Goal: Task Accomplishment & Management: Use online tool/utility

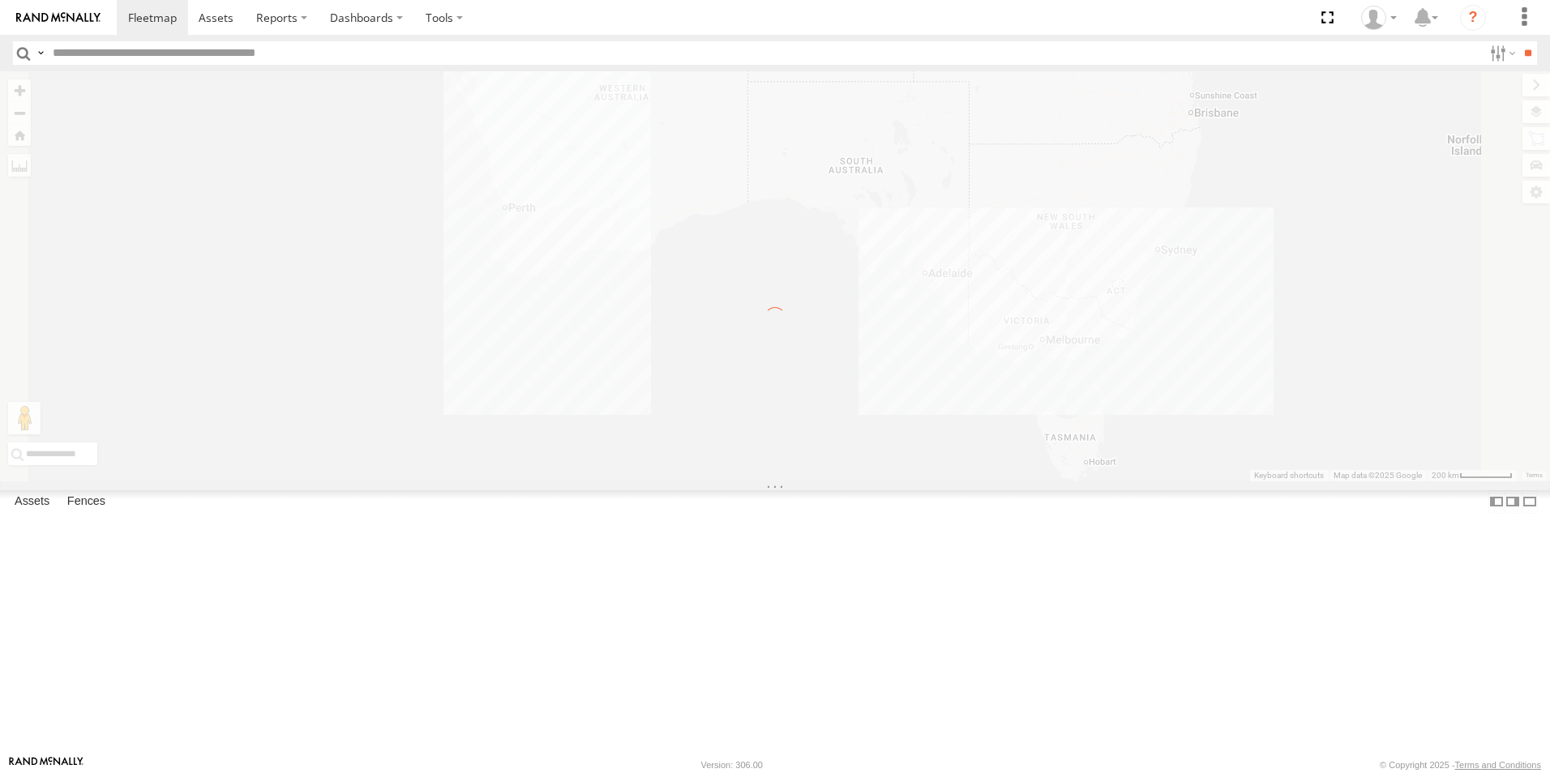
click at [0, 0] on label "×" at bounding box center [0, 0] width 0 height 0
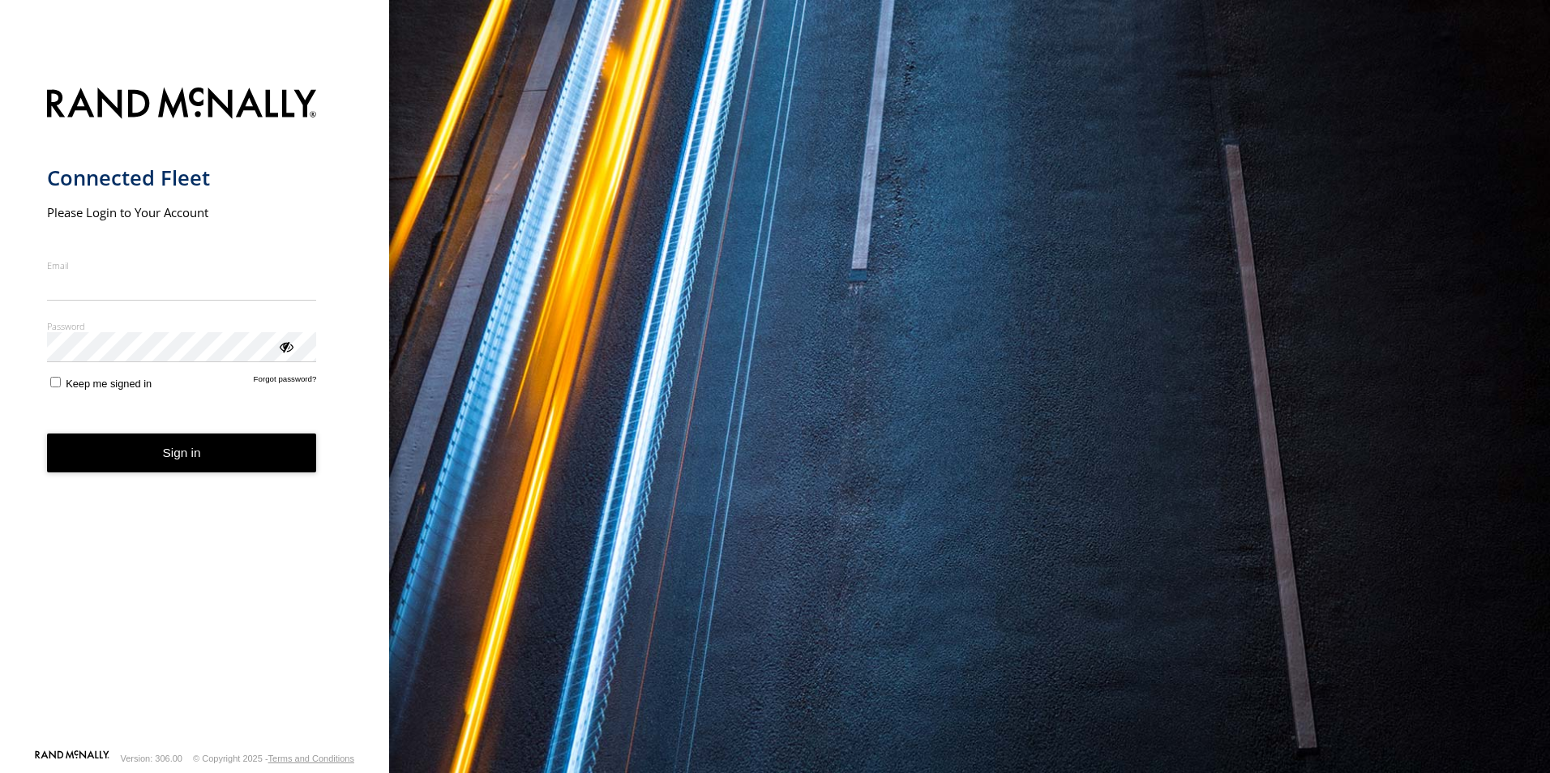
type input "**********"
click at [210, 472] on button "Sign in" at bounding box center [182, 454] width 270 height 40
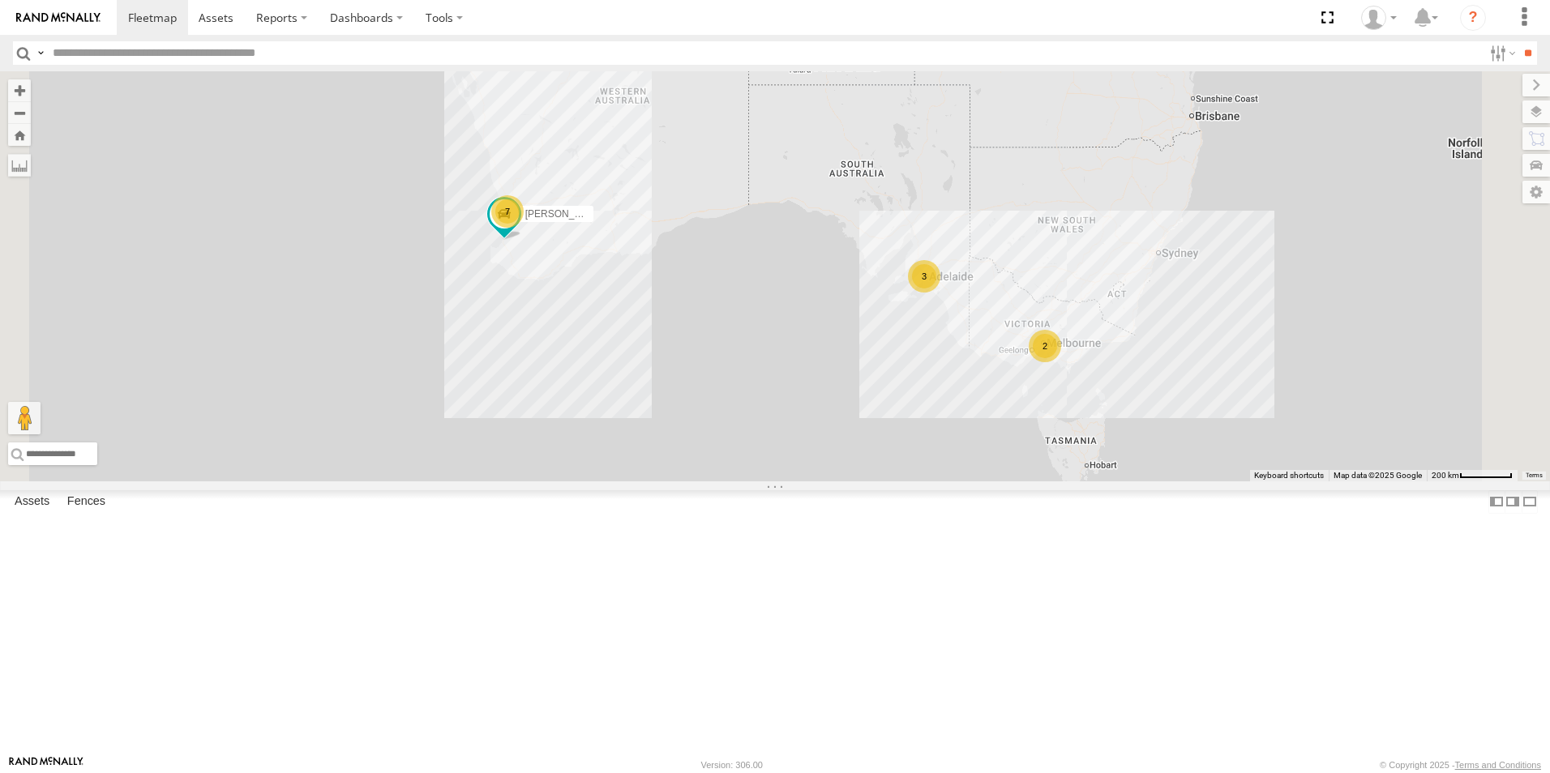
click at [0, 0] on link at bounding box center [0, 0] width 0 height 0
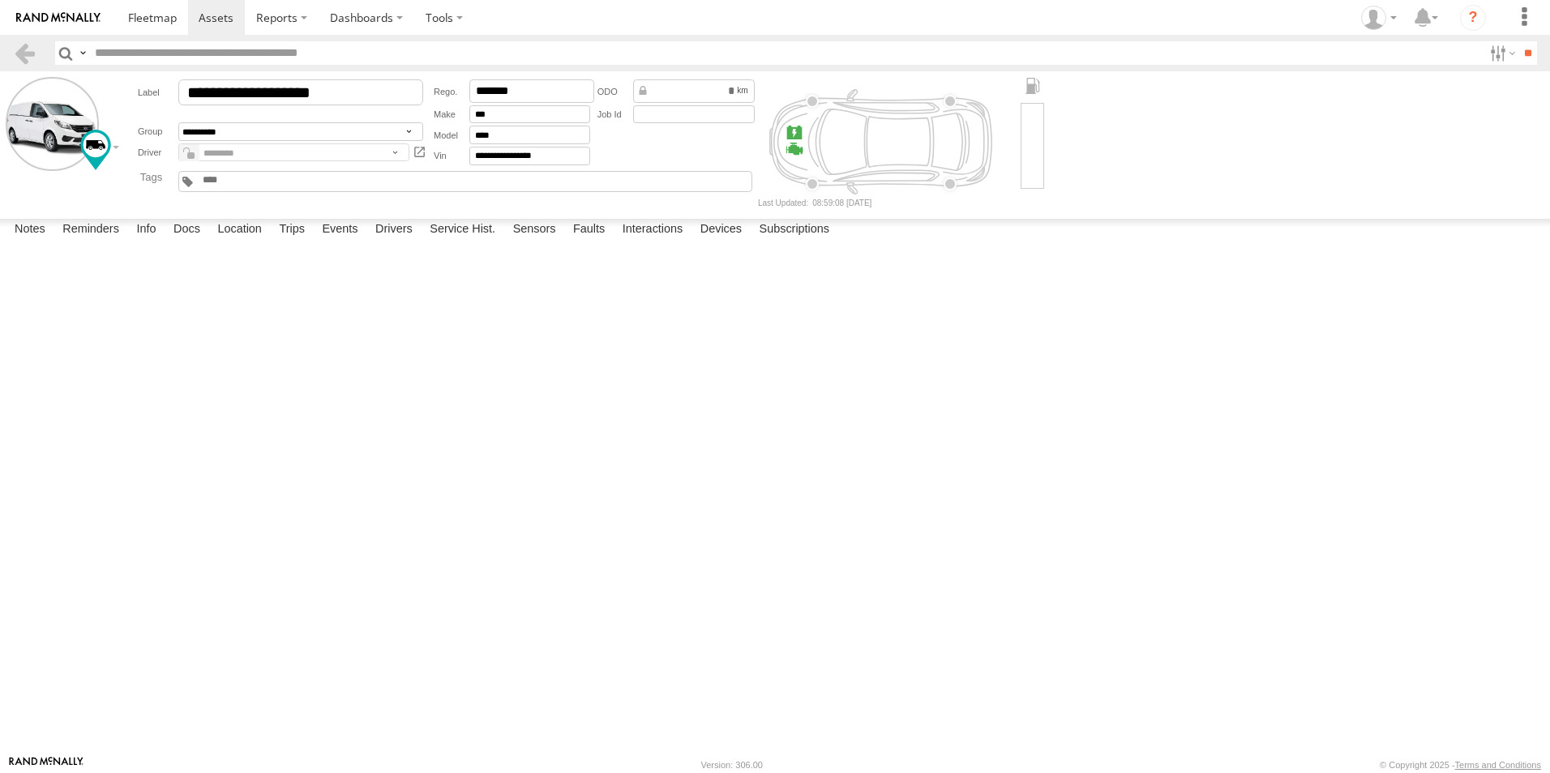
drag, startPoint x: 3, startPoint y: 47, endPoint x: 6, endPoint y: 55, distance: 8.5
click at [6, 47] on header "Search Query Asset ID Asset Label Registration Manufacturer Model VIN Job ID" at bounding box center [775, 53] width 1550 height 36
click at [289, 242] on label "Trips" at bounding box center [292, 230] width 42 height 23
drag, startPoint x: 36, startPoint y: 55, endPoint x: 19, endPoint y: 51, distance: 18.3
click at [35, 54] on section at bounding box center [27, 53] width 29 height 24
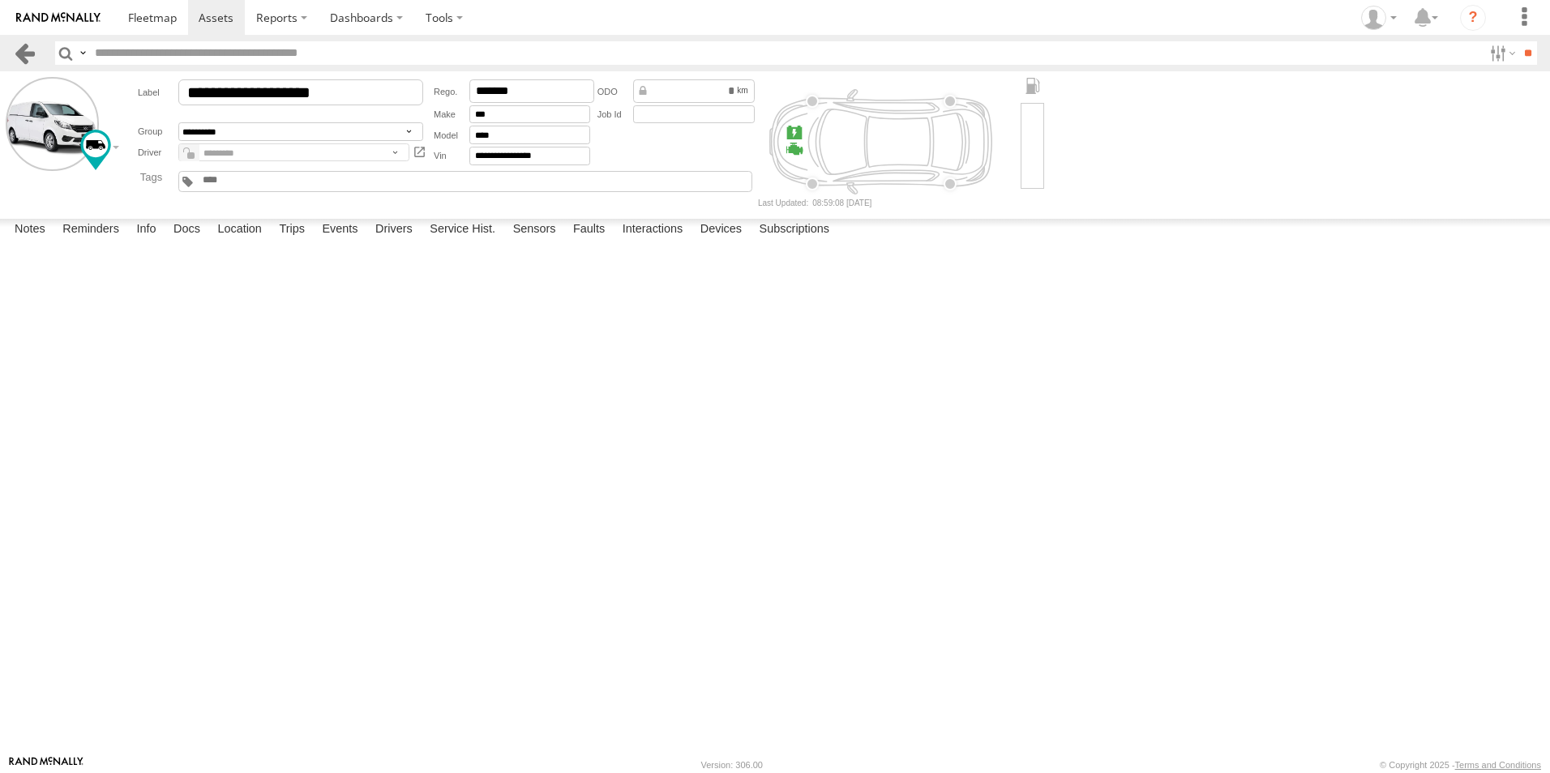
click at [19, 51] on link at bounding box center [25, 53] width 24 height 24
